Goal: Navigation & Orientation: Go to known website

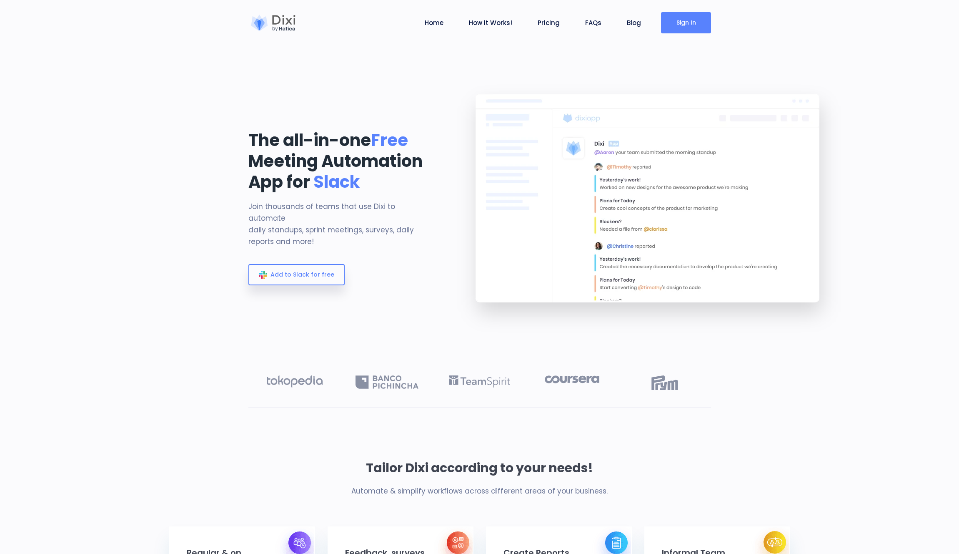
click at [680, 28] on link "Sign In" at bounding box center [686, 22] width 50 height 21
click at [695, 276] on img at bounding box center [650, 208] width 407 height 271
click at [672, 29] on link "Sign In" at bounding box center [686, 22] width 50 height 21
click at [242, 178] on div "The all-in-one Free Meeting Automation App for Slack Join thousands of teams th…" at bounding box center [341, 208] width 198 height 271
